Goal: Task Accomplishment & Management: Manage account settings

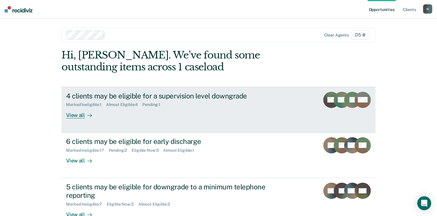
click at [171, 103] on div "Marked Ineligible : 1 Almost Eligible : 4 Pending : 1" at bounding box center [168, 103] width 204 height 7
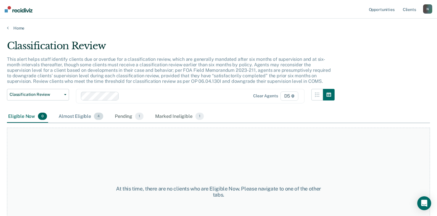
click at [79, 119] on div "Almost Eligible 4" at bounding box center [80, 117] width 47 height 13
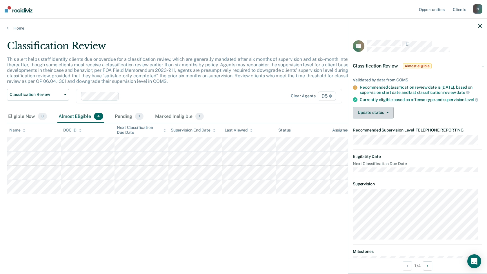
click at [385, 119] on button "Update status" at bounding box center [373, 113] width 41 height 12
click at [380, 140] on button "Mark Ineligible" at bounding box center [381, 135] width 56 height 9
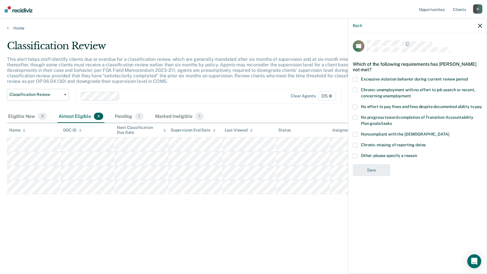
click at [353, 154] on span at bounding box center [355, 156] width 5 height 5
click at [417, 154] on input "Other: please specify a reason" at bounding box center [417, 154] width 0 height 0
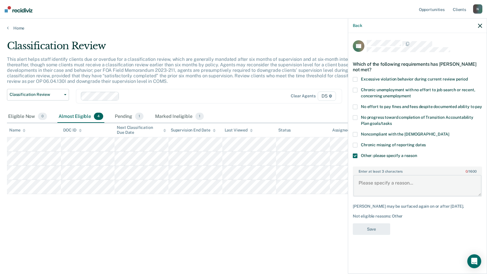
click at [381, 175] on textarea "Enter at least 3 characters 0 / 1600" at bounding box center [418, 185] width 128 height 21
type textarea "Successfully discharged"
click at [379, 216] on button "Save" at bounding box center [371, 230] width 37 height 12
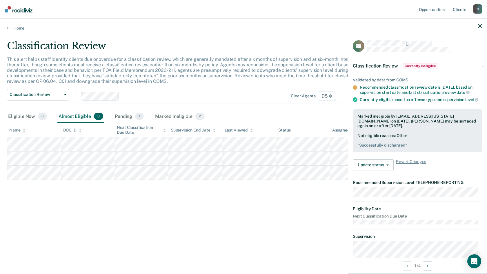
click at [95, 216] on div "Classification Review This alert helps staff identify clients due or overdue fo…" at bounding box center [243, 135] width 473 height 191
click at [441, 26] on icon "button" at bounding box center [480, 26] width 4 height 4
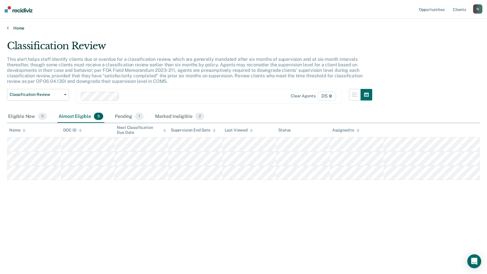
click at [17, 30] on link "Home" at bounding box center [243, 28] width 473 height 5
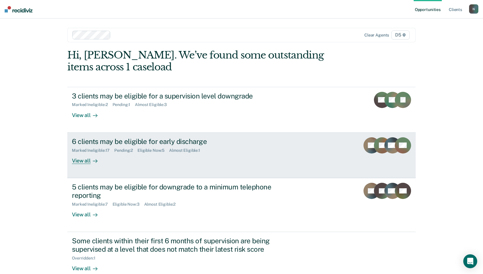
click at [234, 152] on div "Marked Ineligible : 17 Pending : 2 Eligible Now : 5 Almost Eligible : 1" at bounding box center [174, 149] width 204 height 7
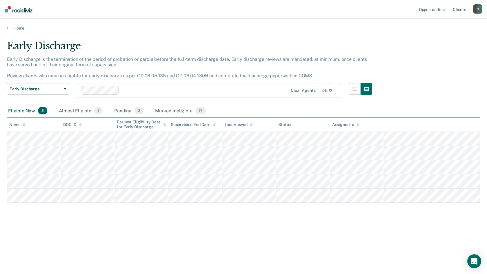
click at [104, 216] on div "Early Discharge Early Discharge is the termination of the period of probation o…" at bounding box center [243, 144] width 473 height 209
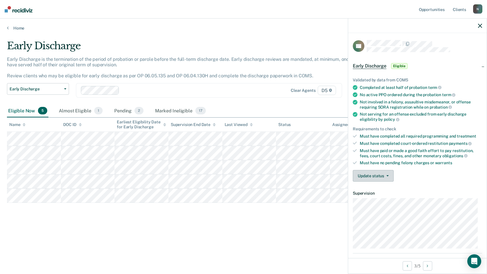
click at [384, 175] on span "button" at bounding box center [386, 175] width 5 height 1
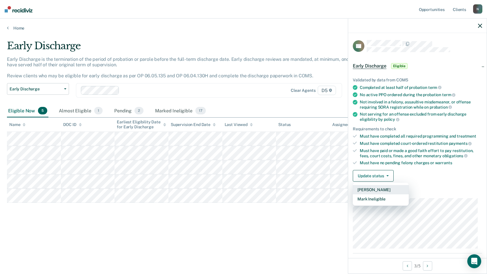
click at [382, 189] on button "[PERSON_NAME]" at bounding box center [381, 189] width 56 height 9
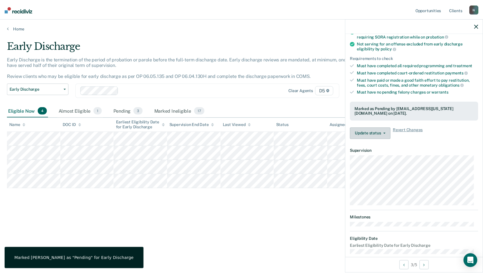
scroll to position [79, 0]
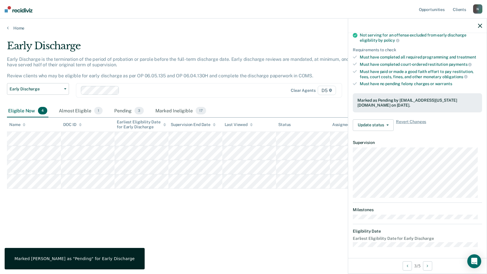
click at [136, 216] on div "Early Discharge Early Discharge is the termination of the period of probation o…" at bounding box center [243, 135] width 473 height 191
click at [98, 204] on div "Early Discharge Early Discharge is the termination of the period of probation o…" at bounding box center [243, 135] width 473 height 191
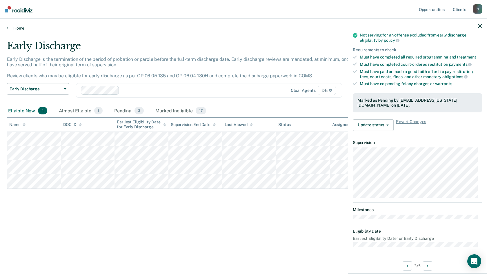
click at [21, 28] on link "Home" at bounding box center [243, 28] width 473 height 5
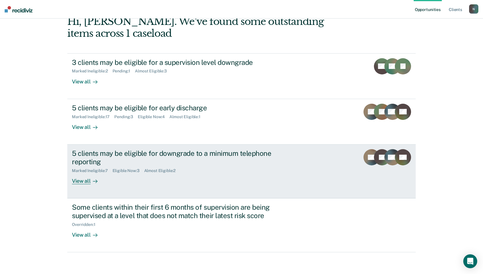
scroll to position [35, 0]
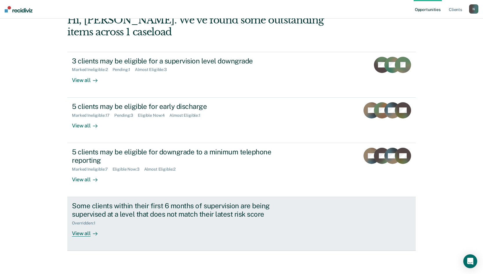
click at [179, 216] on div "Overridden : 1" at bounding box center [174, 222] width 204 height 7
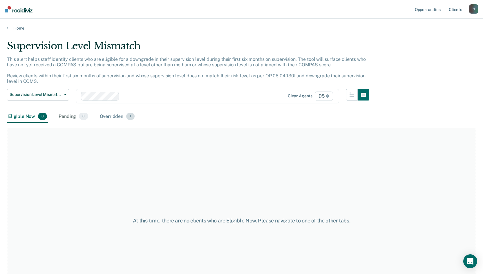
click at [113, 117] on div "Overridden 1" at bounding box center [117, 117] width 37 height 13
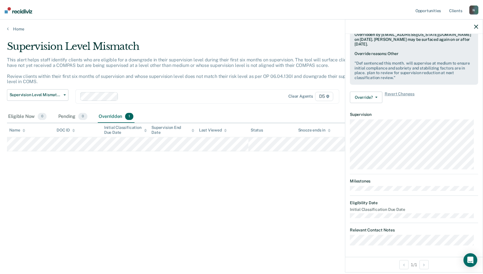
scroll to position [92, 0]
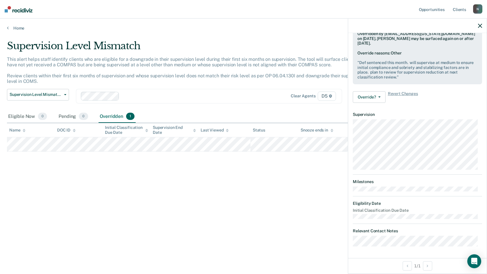
click at [441, 25] on icon "button" at bounding box center [480, 26] width 4 height 4
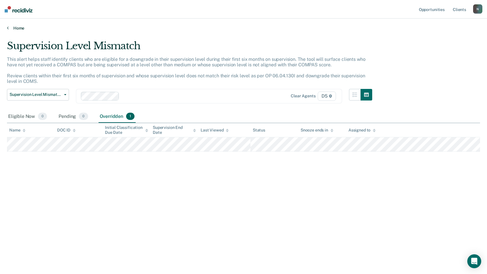
click at [21, 27] on link "Home" at bounding box center [243, 28] width 473 height 5
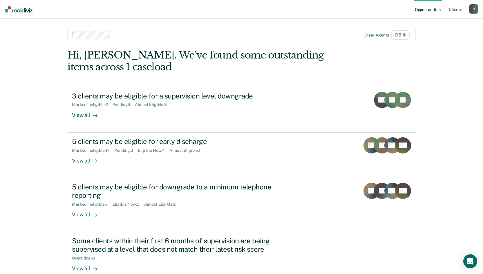
scroll to position [29, 0]
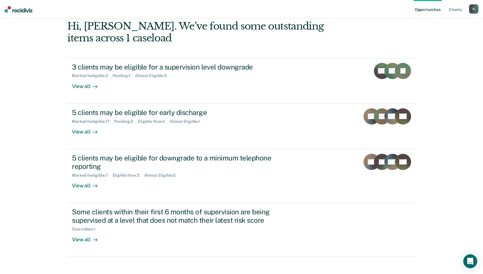
click at [441, 9] on div "N" at bounding box center [473, 8] width 9 height 9
click at [439, 39] on link "Log Out" at bounding box center [450, 38] width 47 height 5
